Goal: Information Seeking & Learning: Understand process/instructions

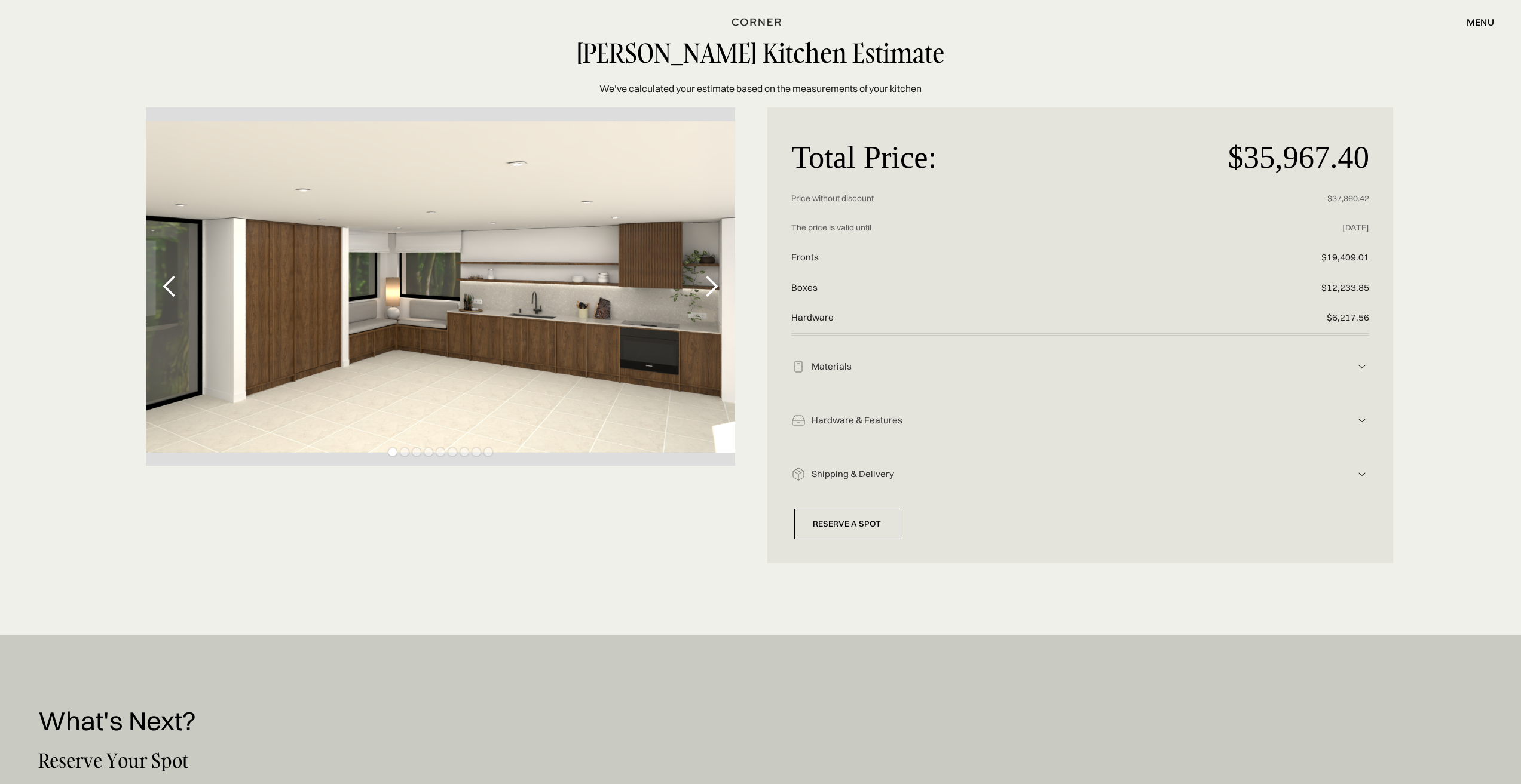
scroll to position [60, 0]
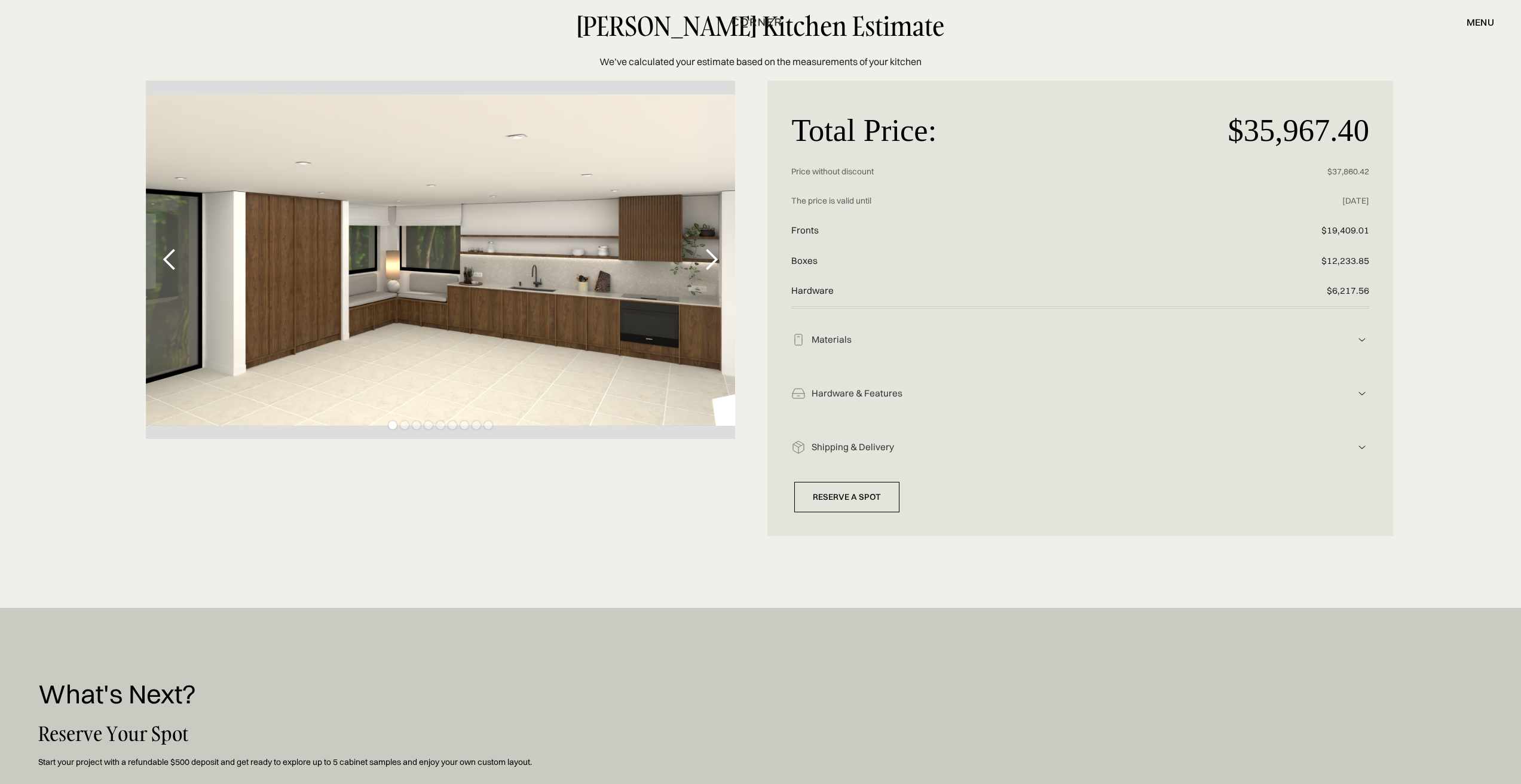
click at [834, 339] on div "Materials" at bounding box center [1079, 340] width 549 height 13
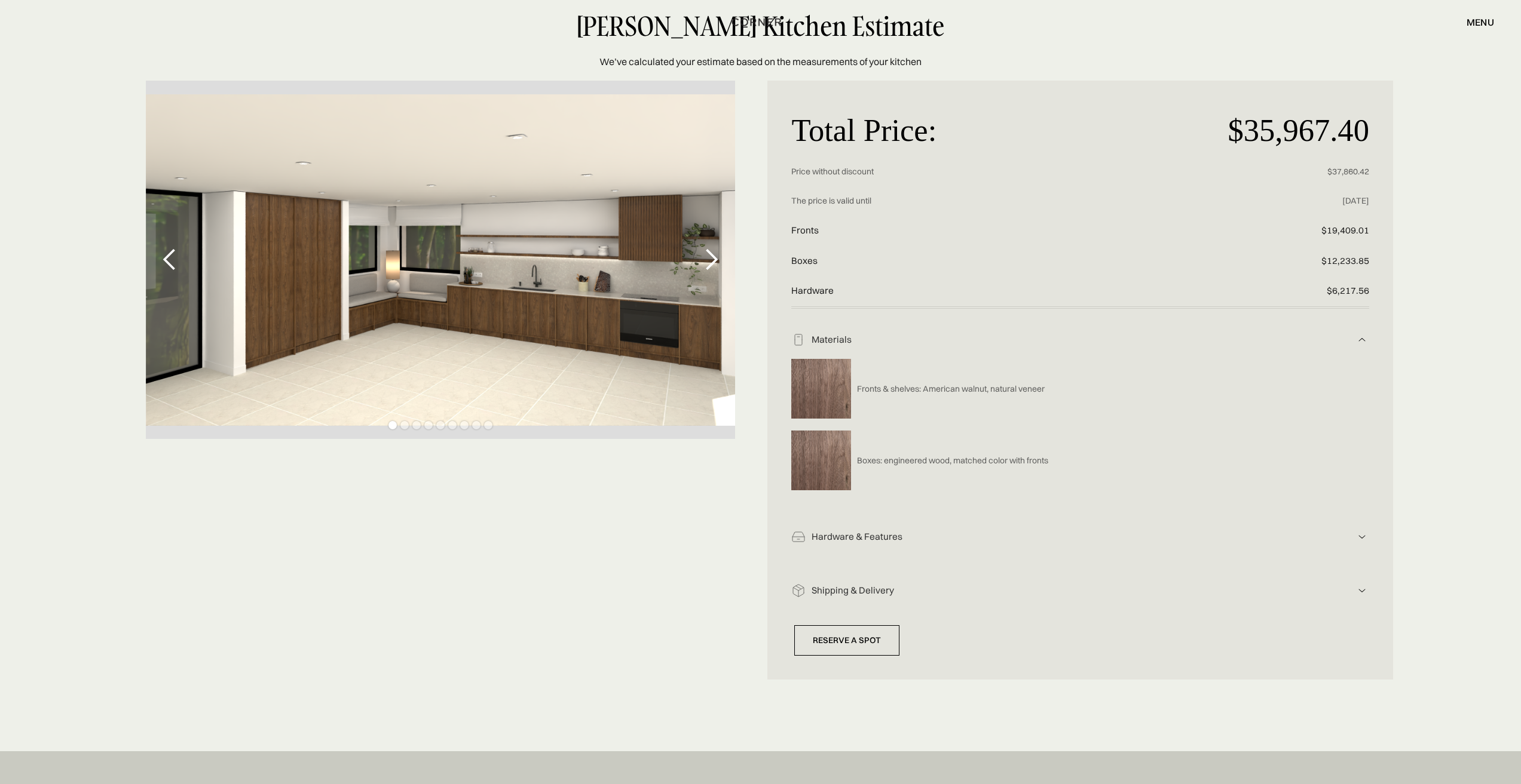
scroll to position [119, 0]
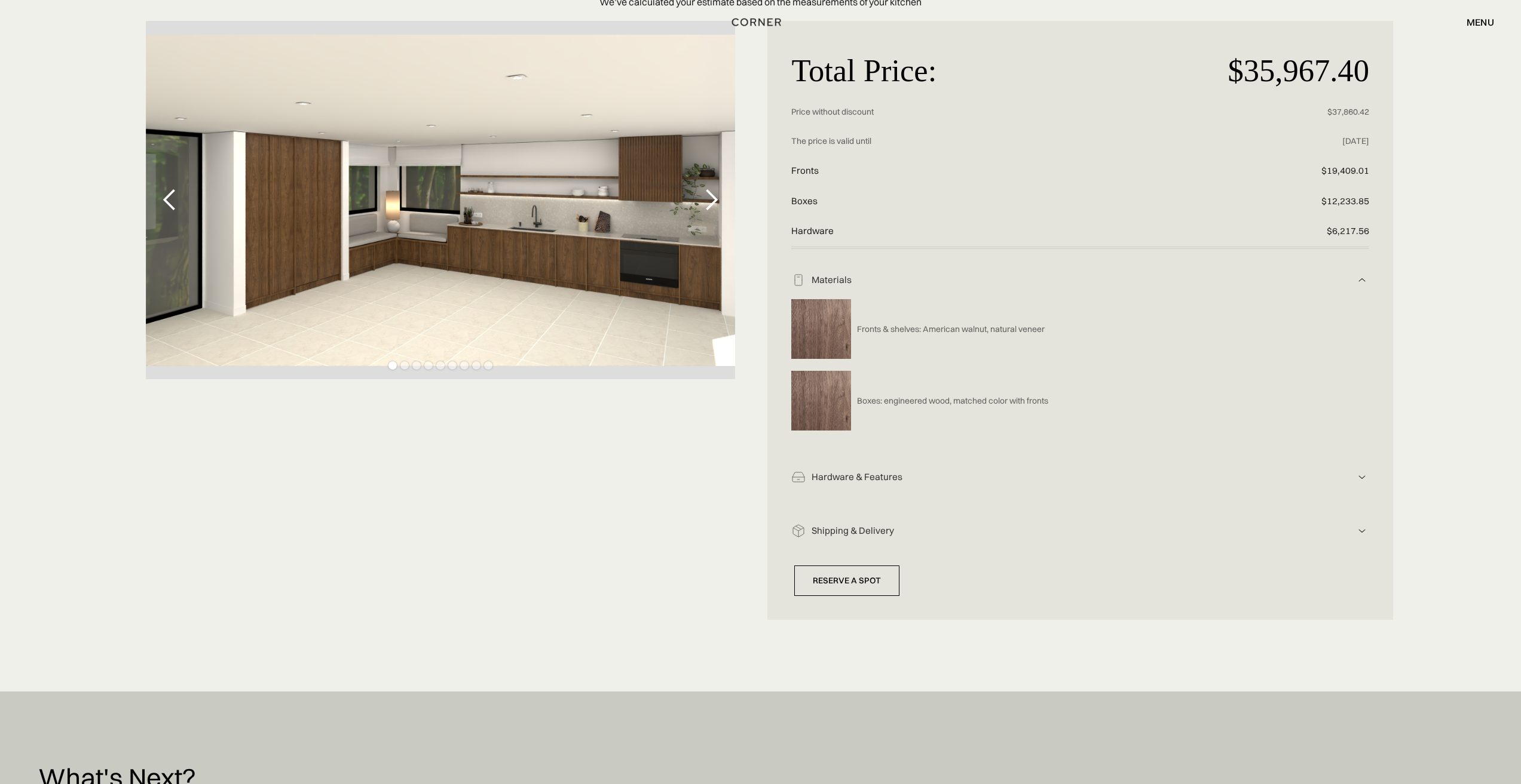
click at [710, 195] on div "next slide" at bounding box center [711, 200] width 24 height 24
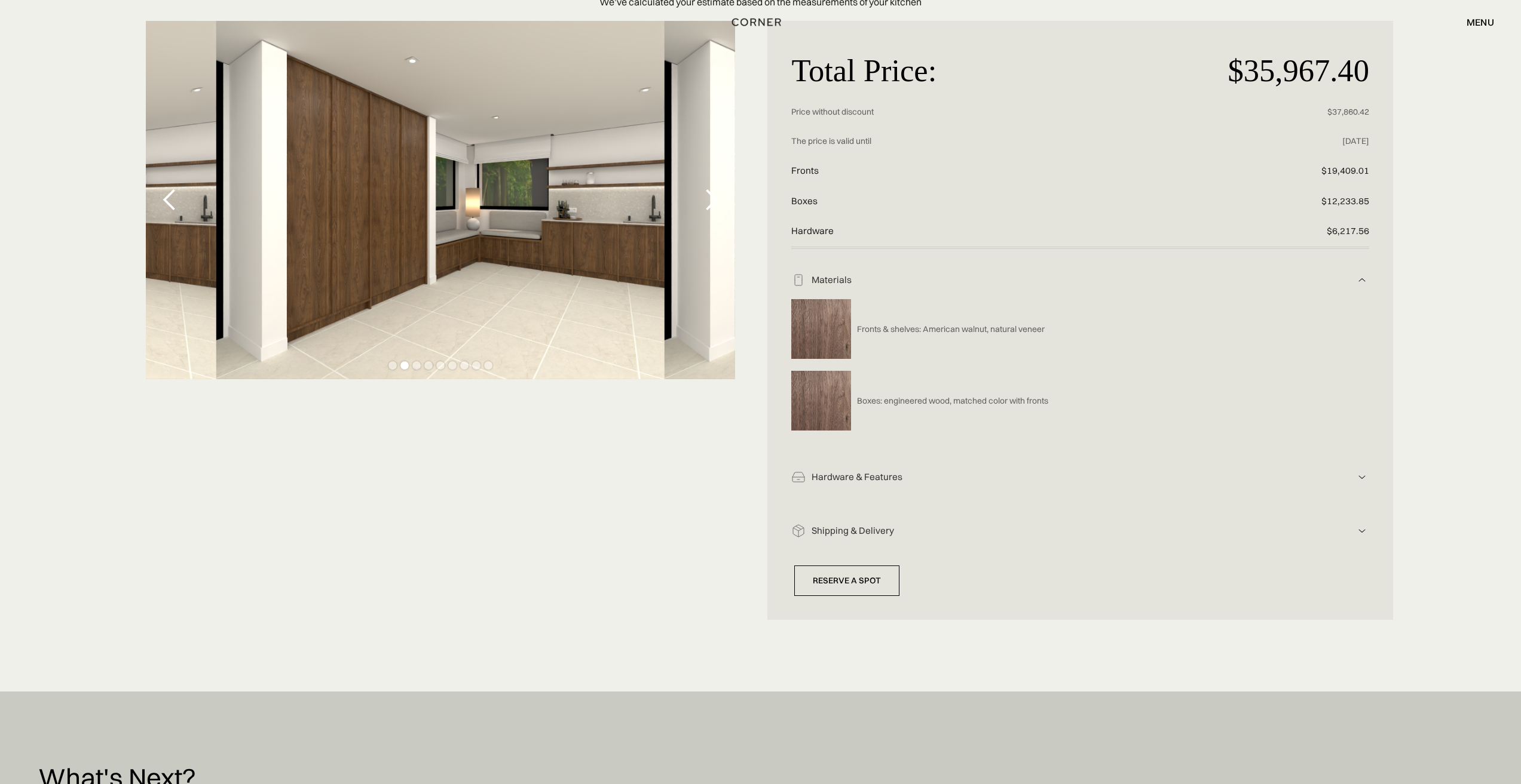
click at [710, 195] on div "next slide" at bounding box center [711, 200] width 24 height 24
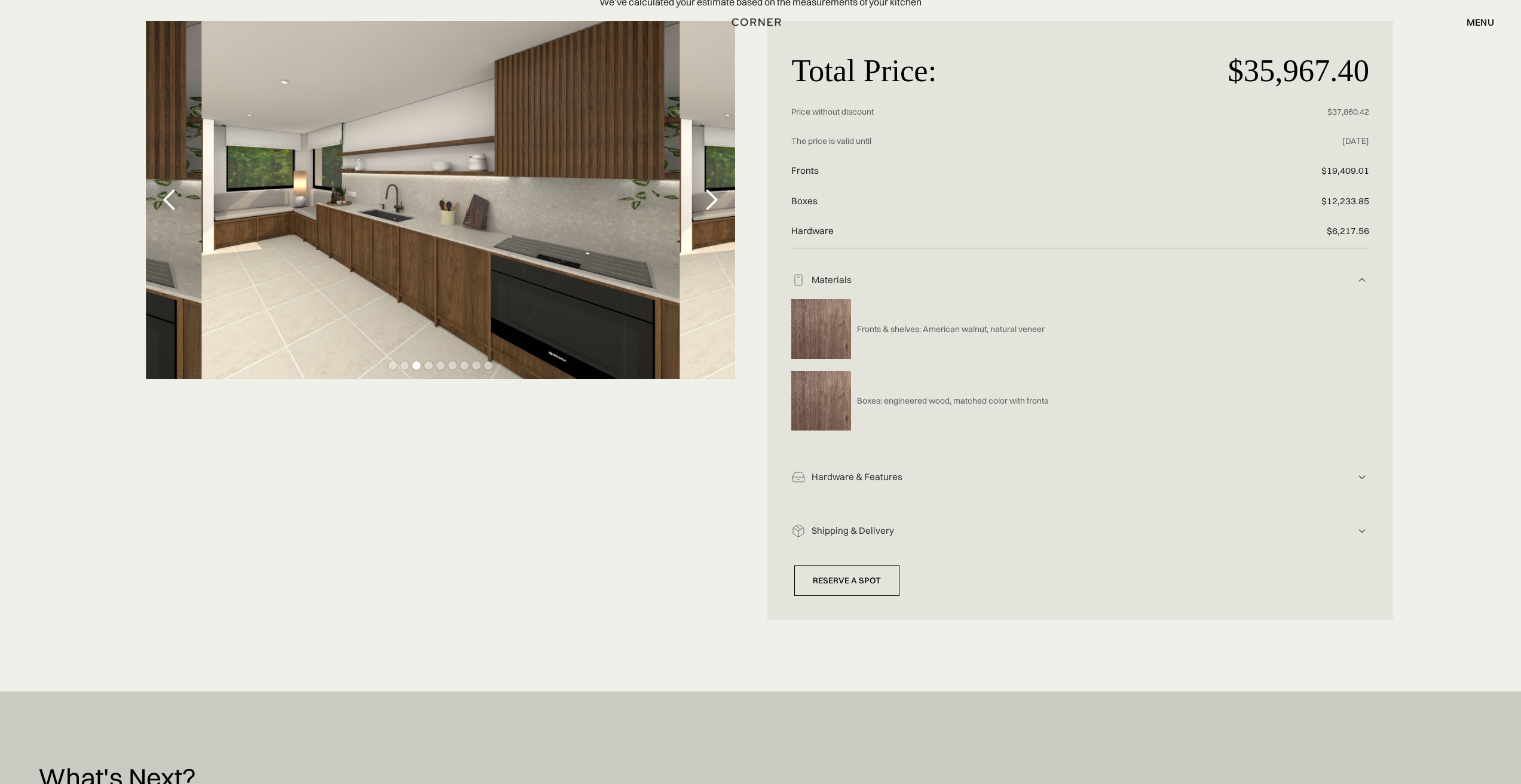
click at [710, 195] on div "next slide" at bounding box center [711, 200] width 24 height 24
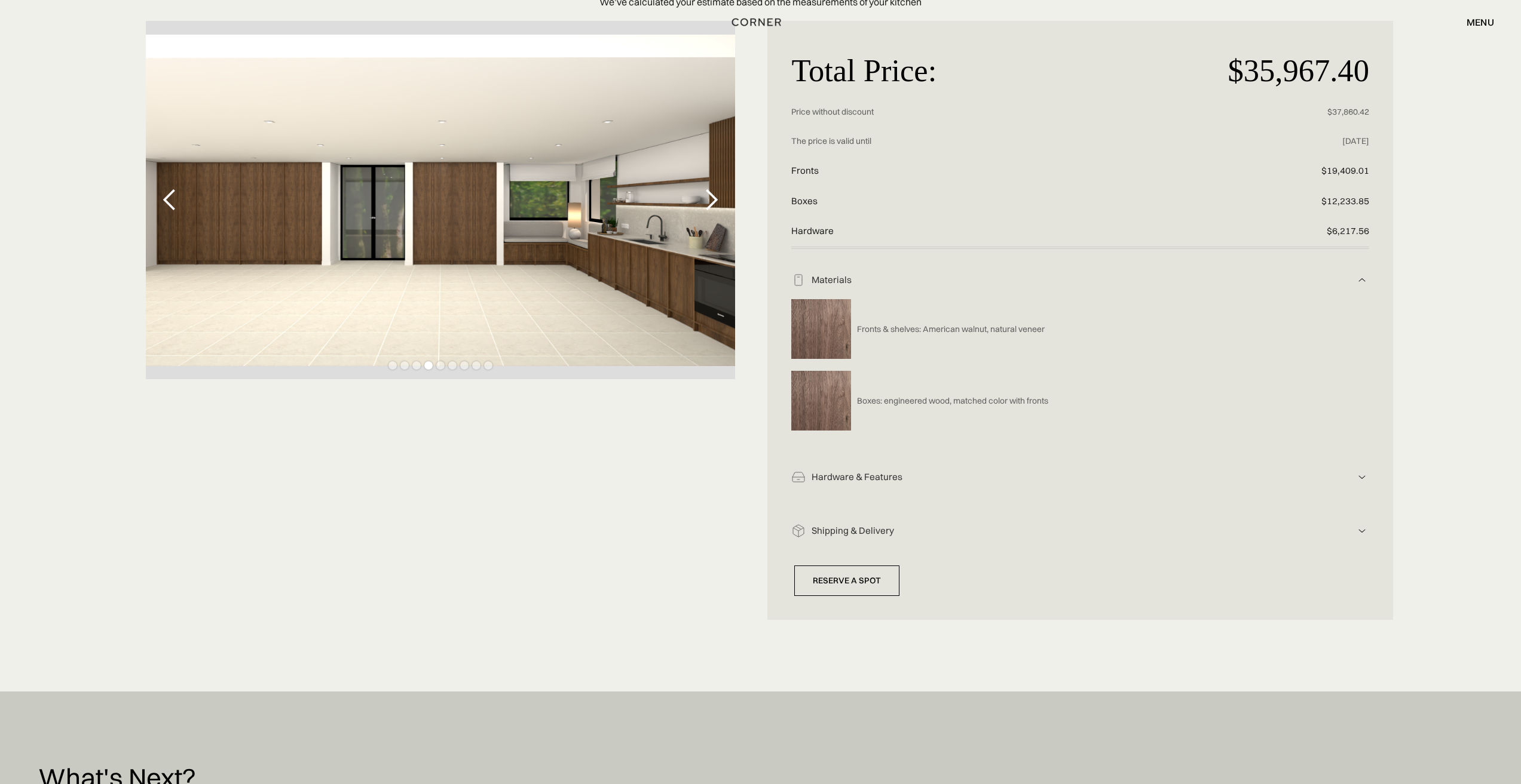
click at [886, 481] on div "Hardware & Features" at bounding box center [1079, 477] width 549 height 13
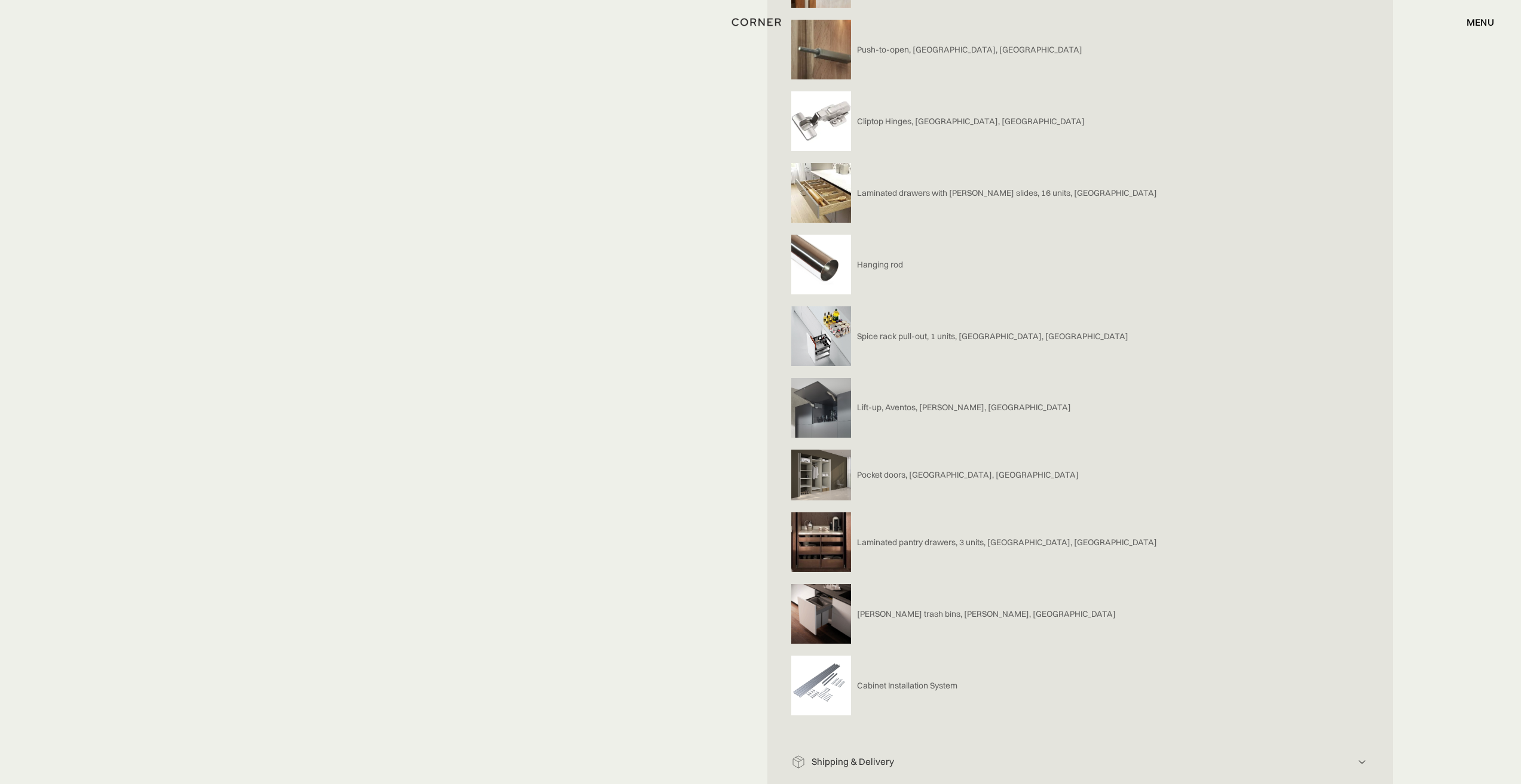
scroll to position [896, 0]
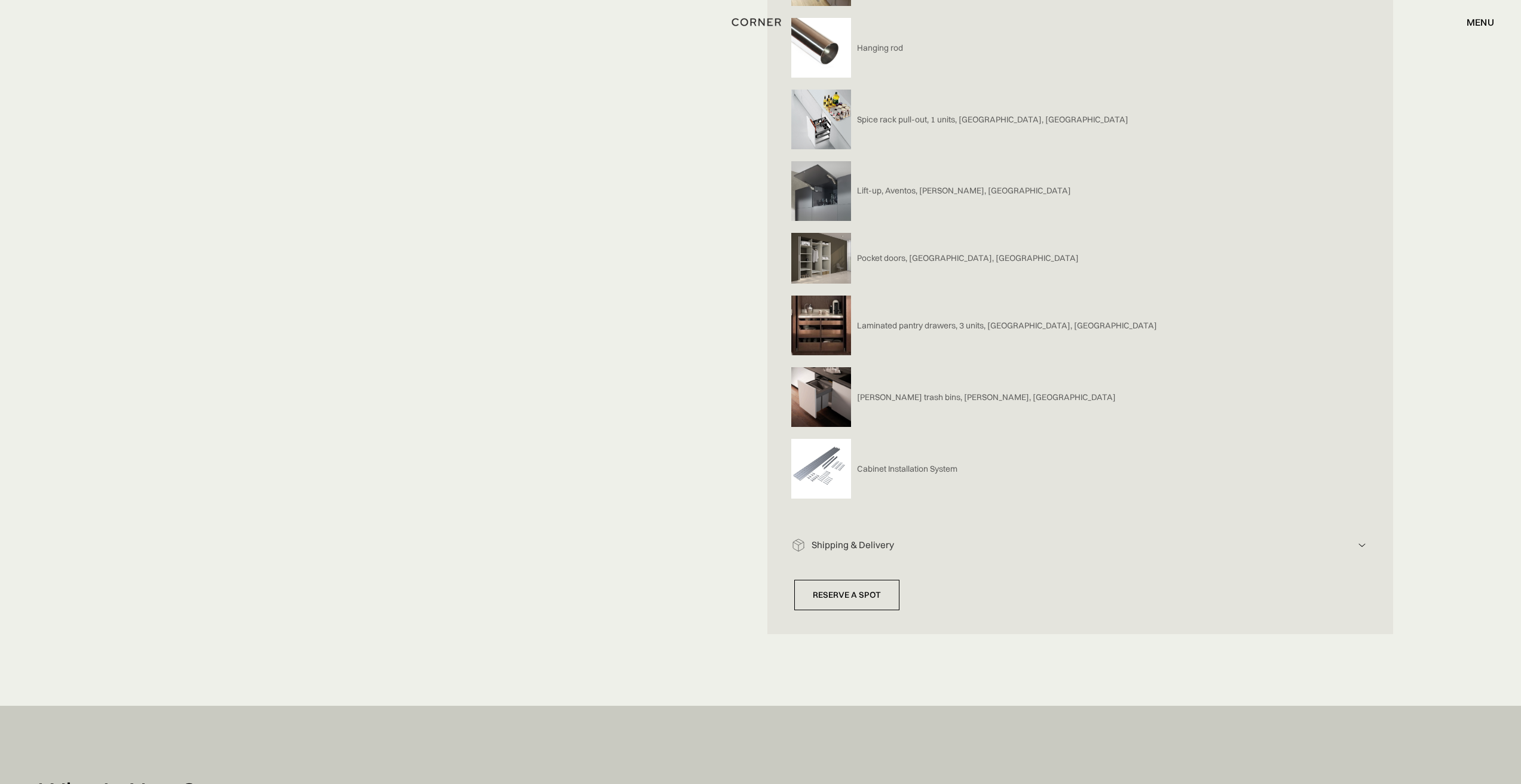
click at [857, 543] on div "Shipping & Delivery" at bounding box center [1079, 545] width 549 height 13
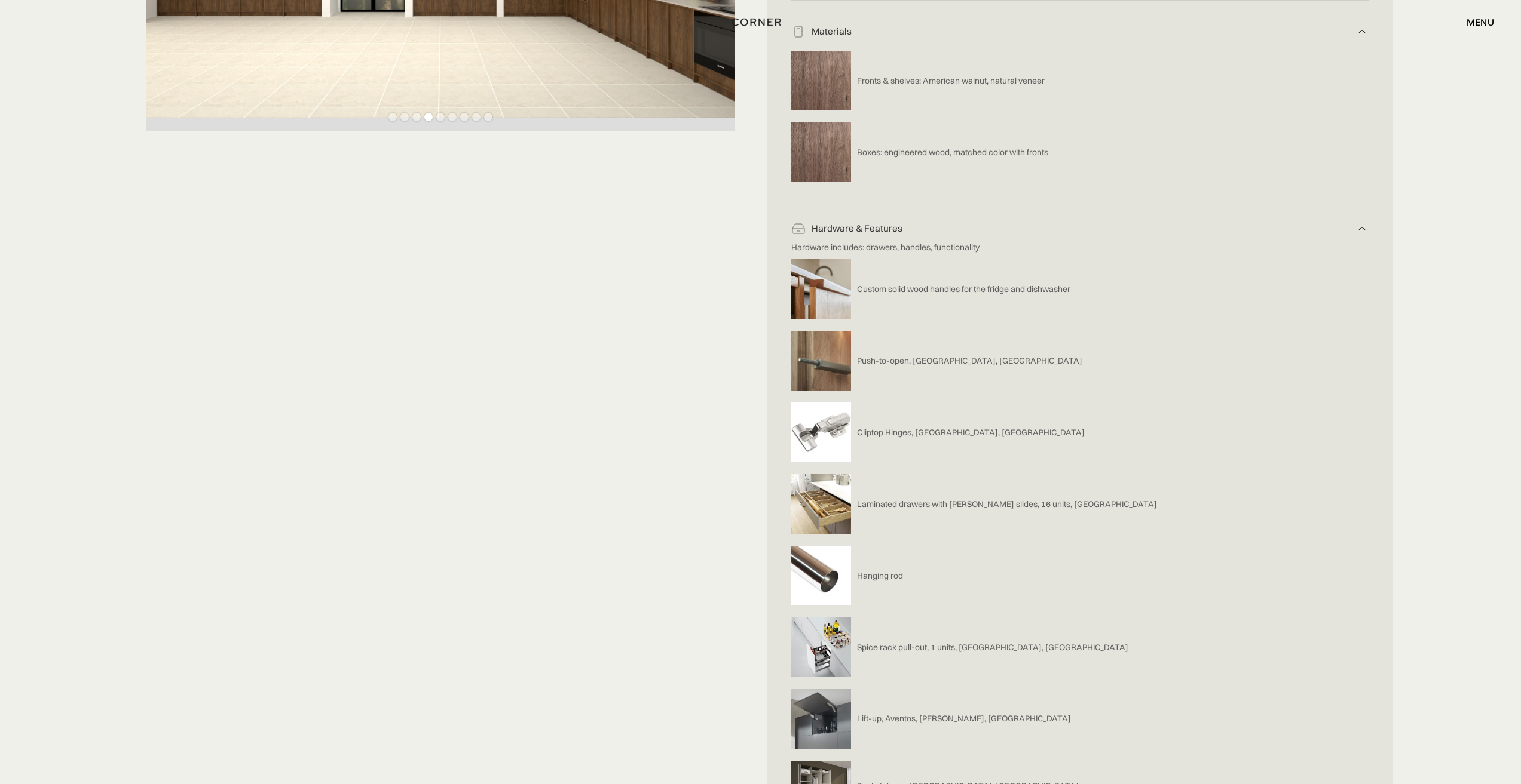
scroll to position [478, 0]
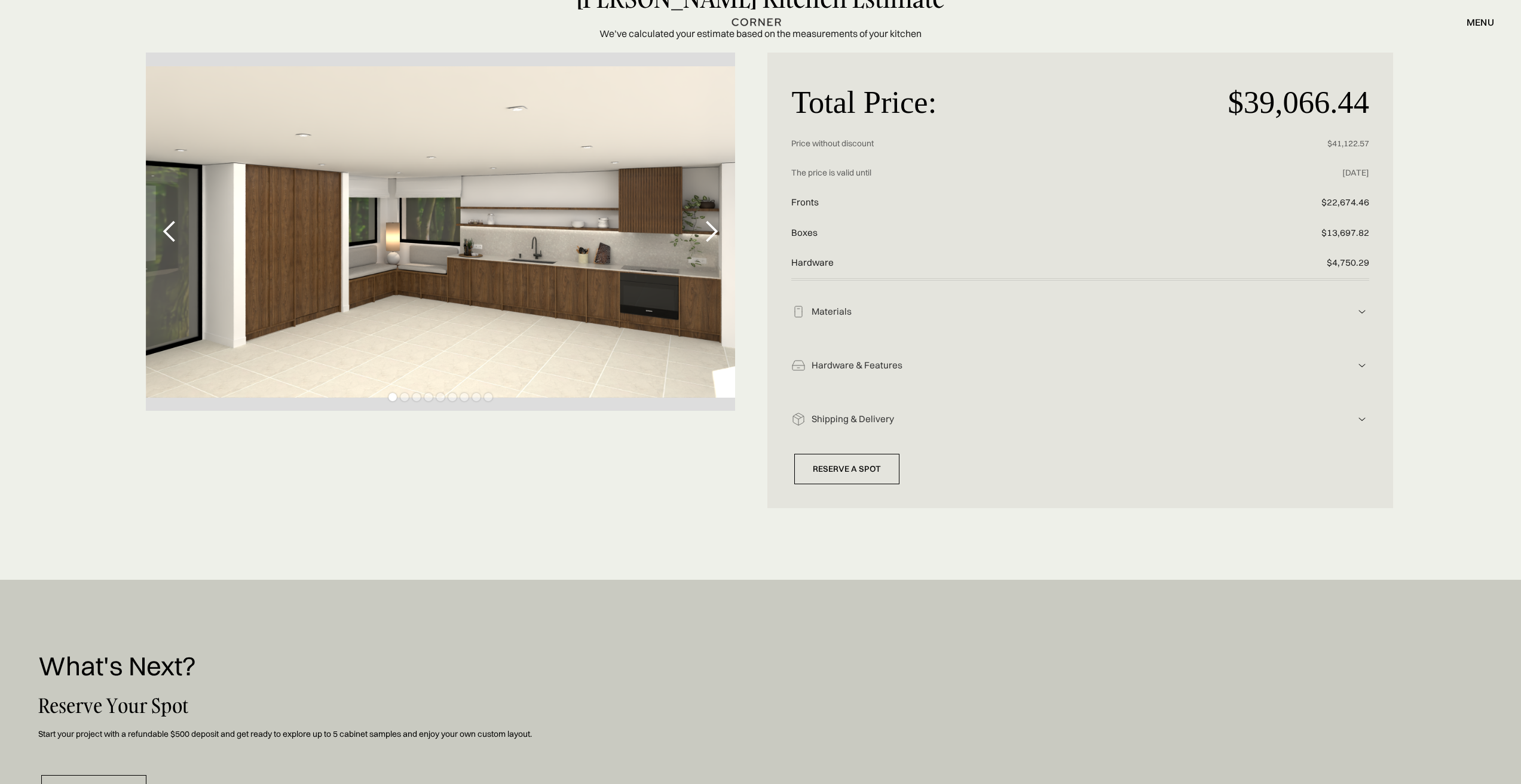
scroll to position [239, 0]
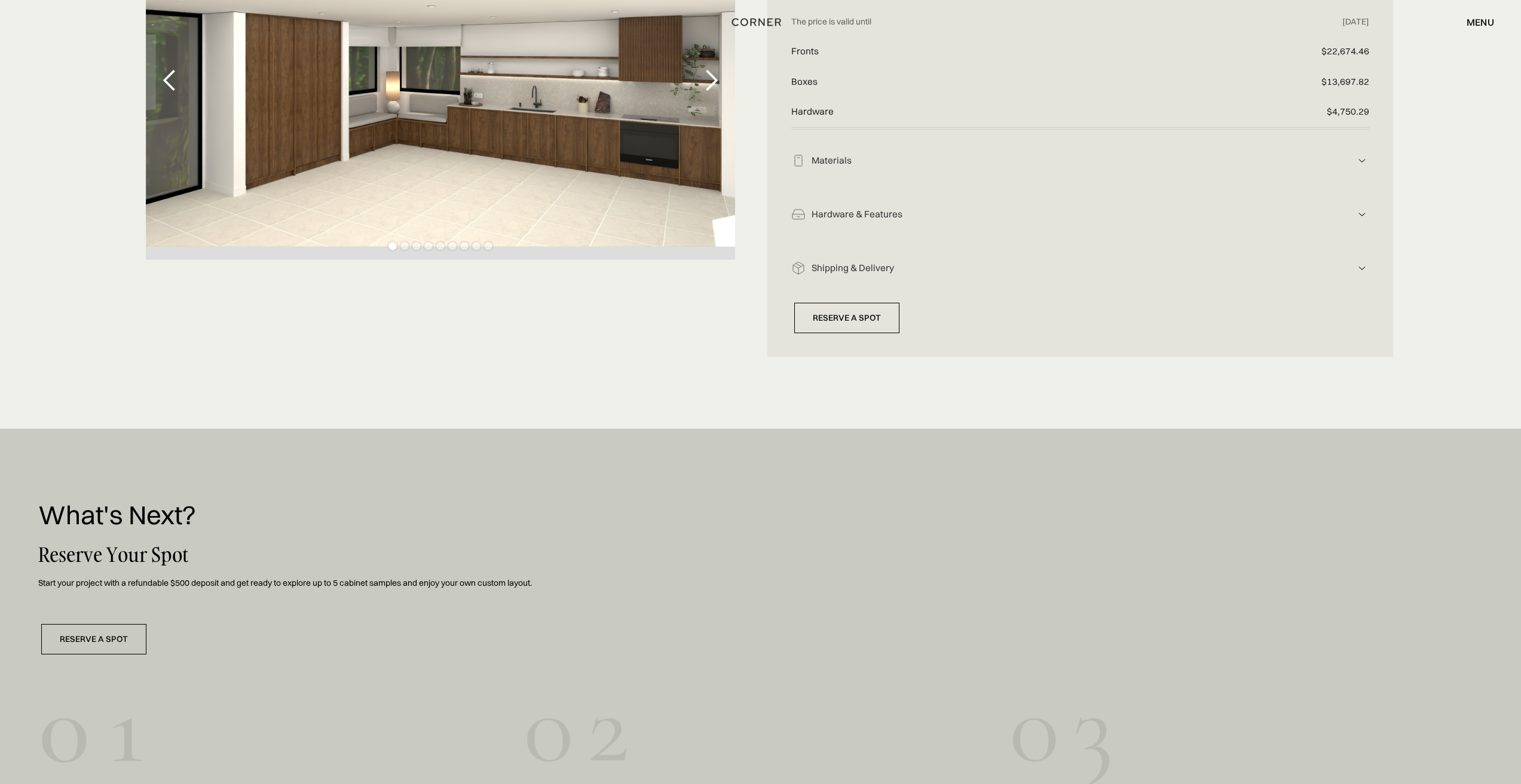
click at [1361, 158] on img at bounding box center [1362, 160] width 14 height 14
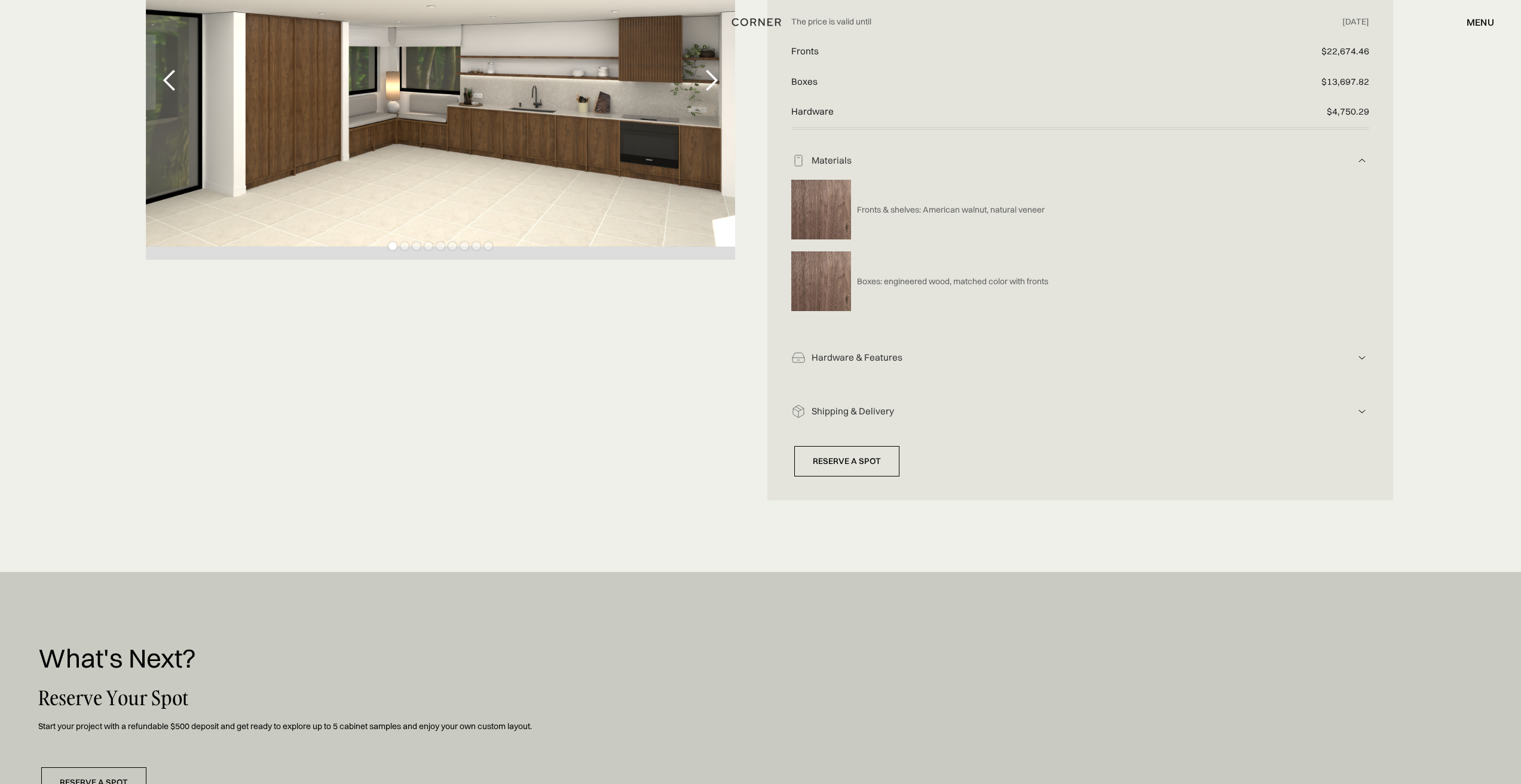
click at [874, 362] on div "Hardware & Features" at bounding box center [1079, 358] width 549 height 13
